Goal: Information Seeking & Learning: Learn about a topic

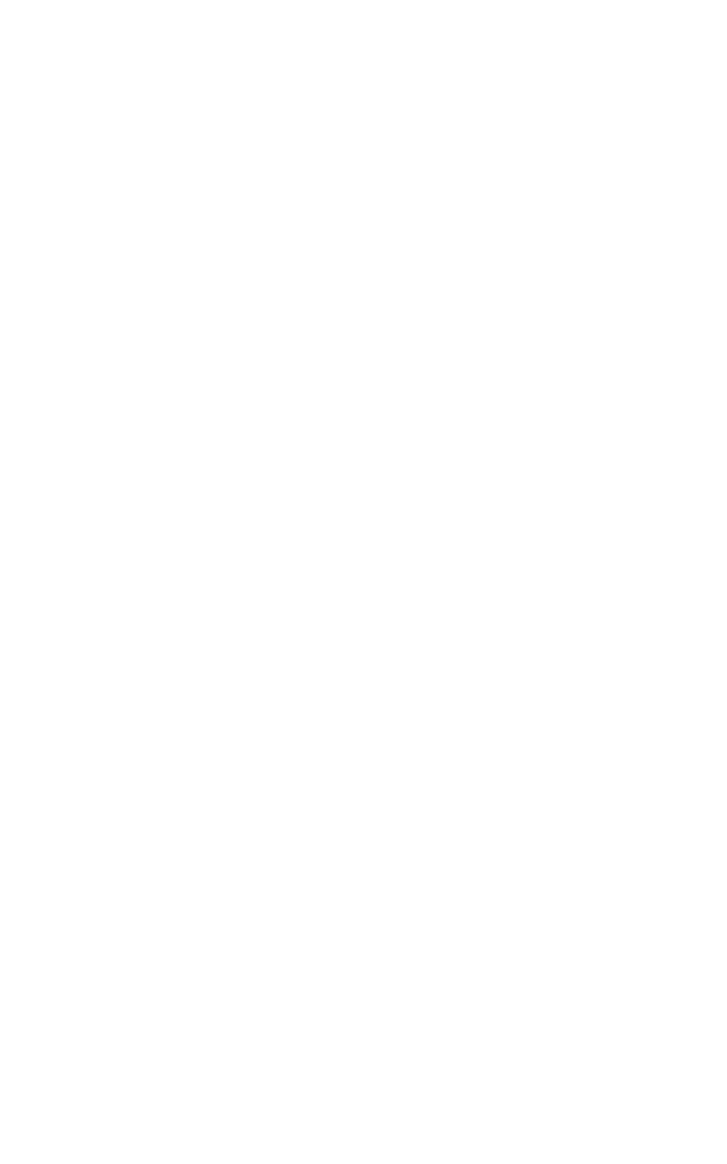
scroll to position [1089, 0]
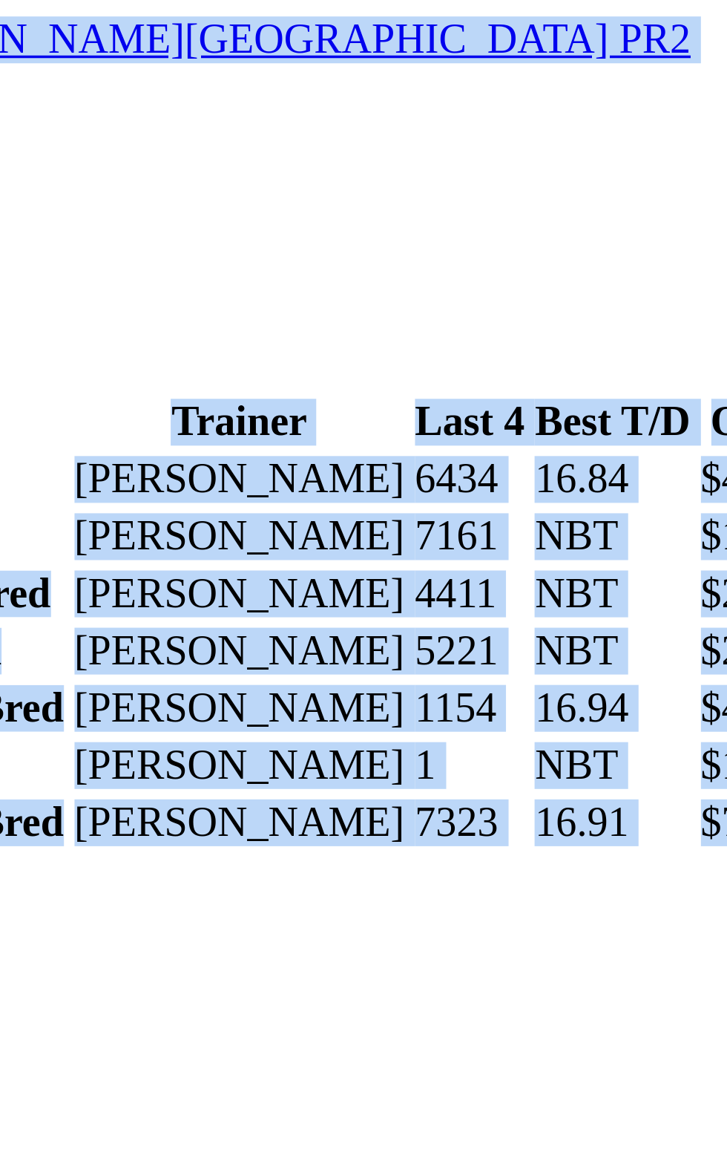
scroll to position [1727, 0]
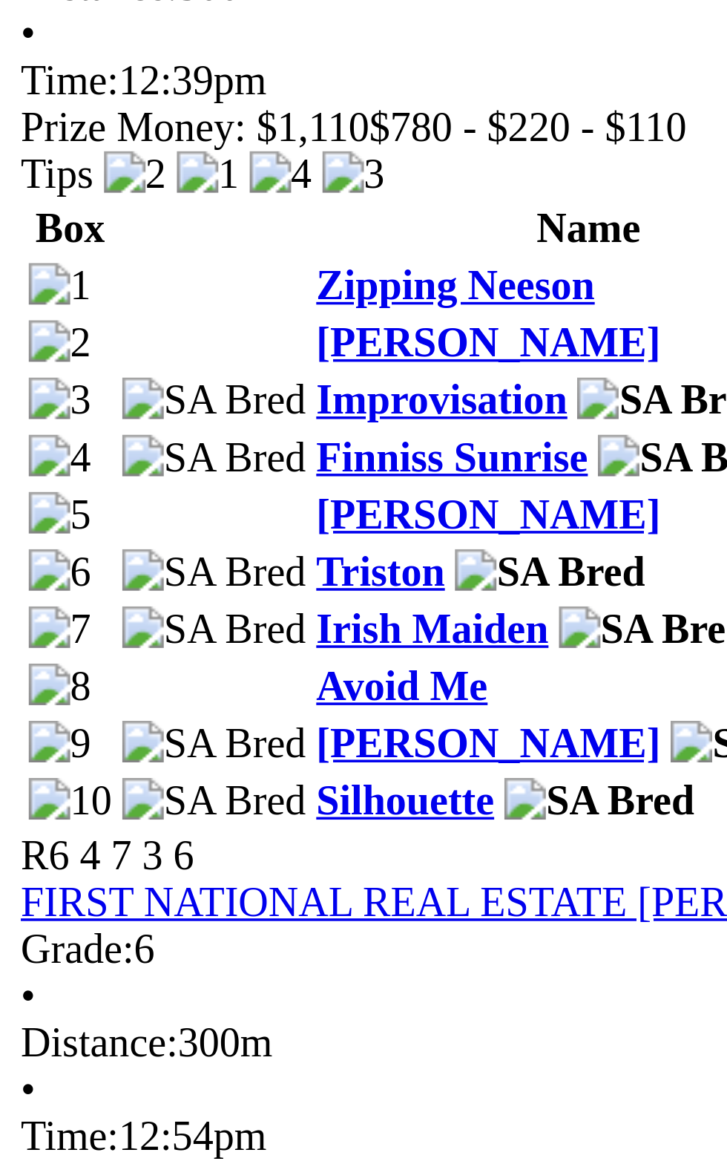
scroll to position [1747, 0]
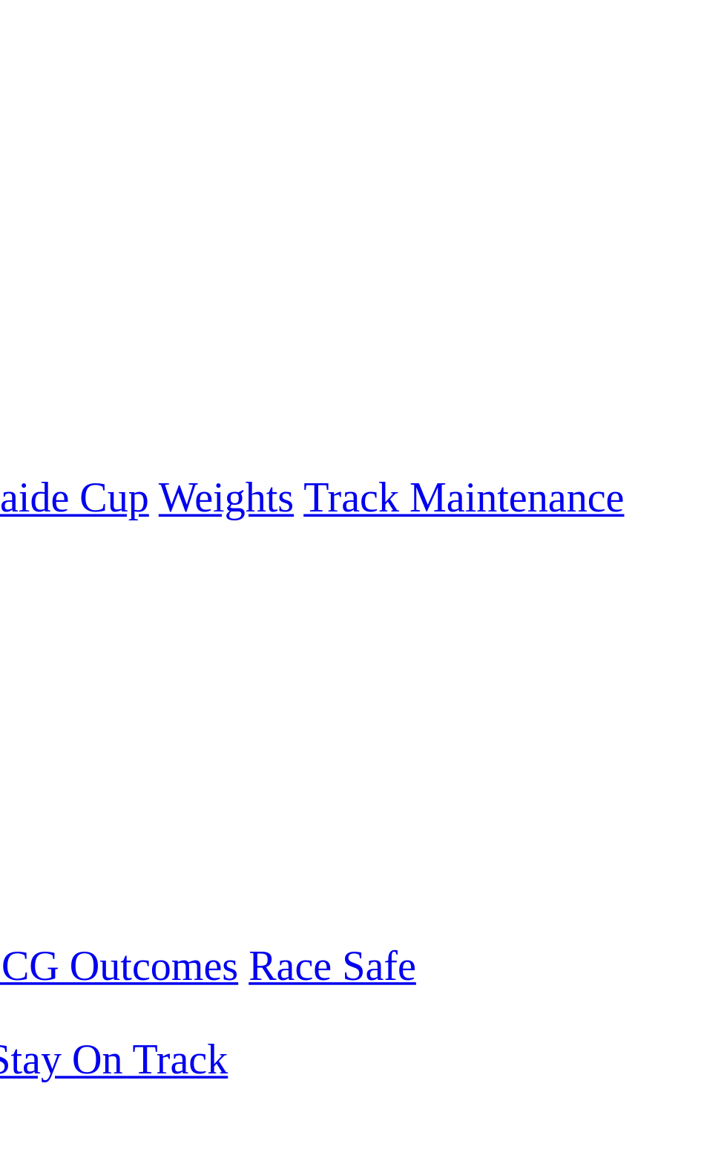
scroll to position [3, 0]
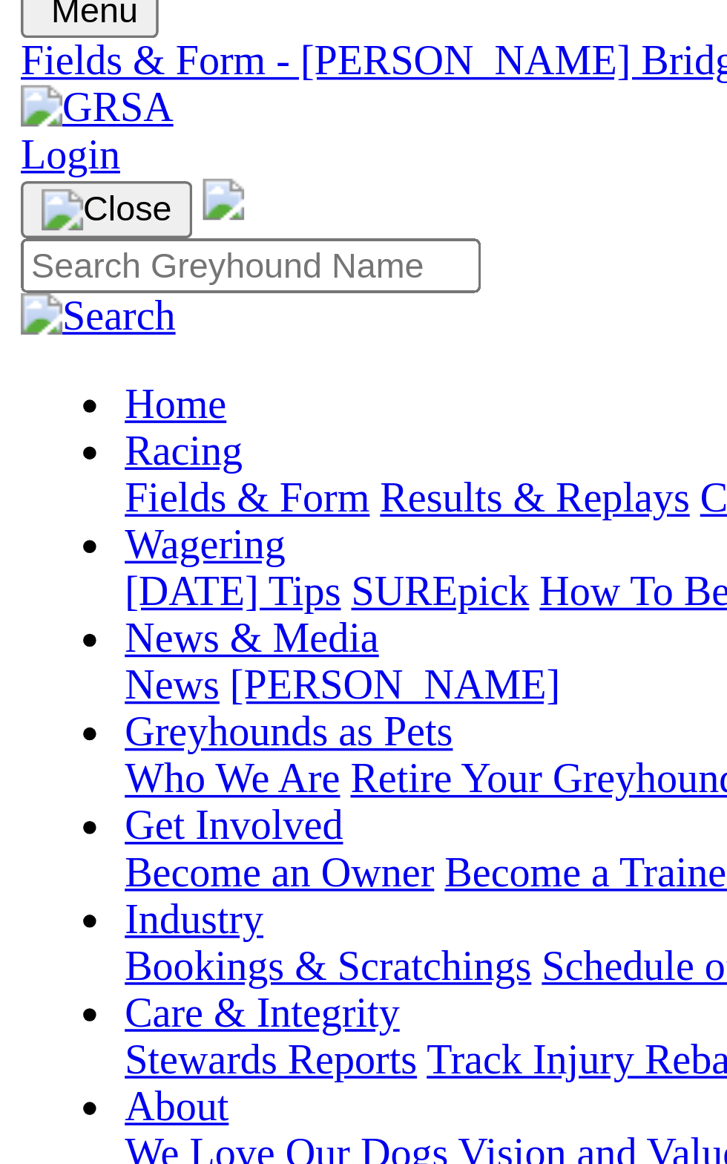
click at [69, 865] on div "Tips" at bounding box center [363, 871] width 715 height 13
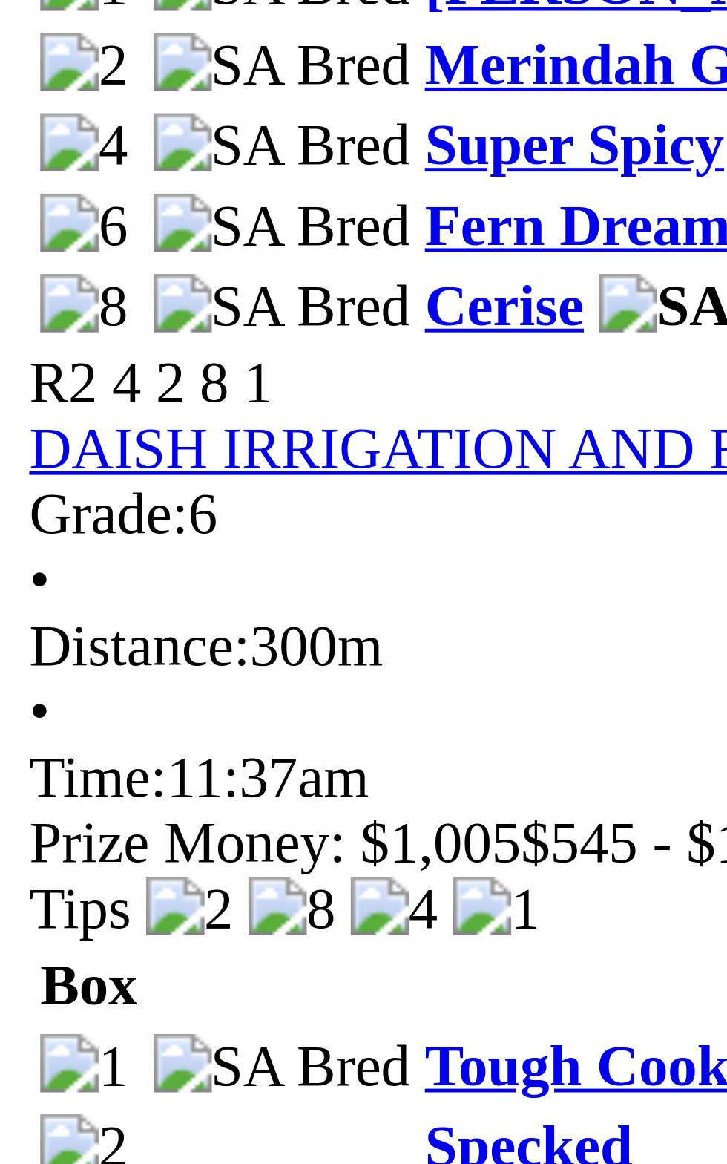
scroll to position [204, 0]
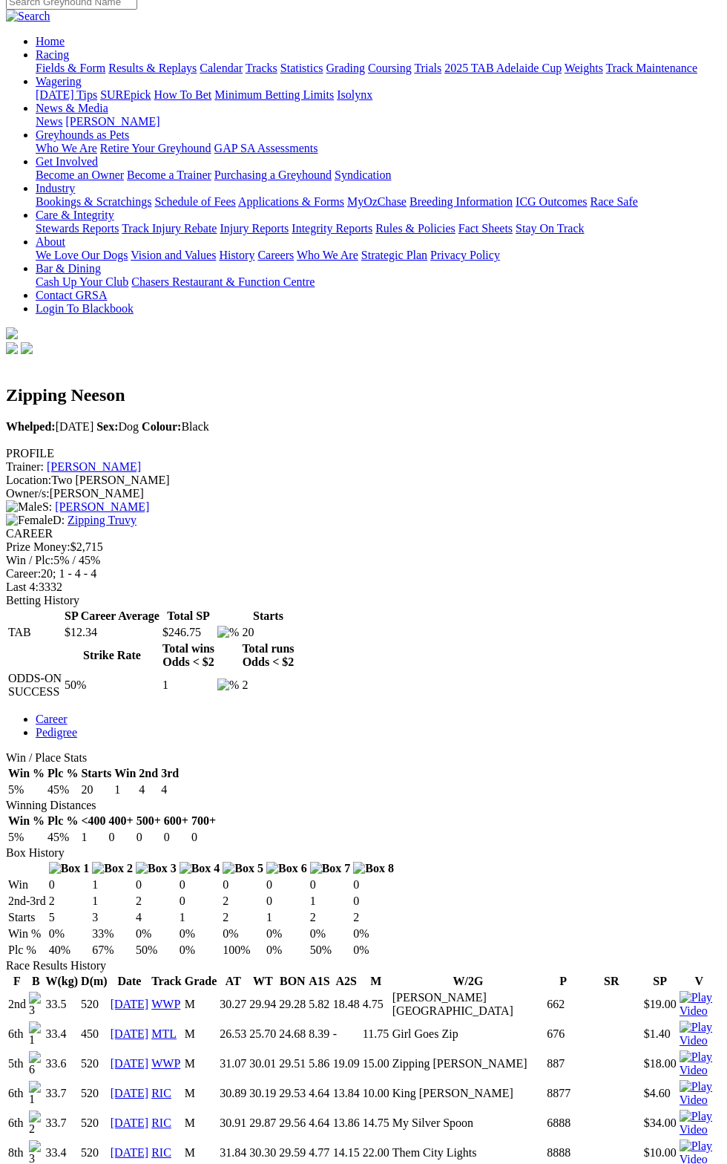
scroll to position [127, 0]
